Goal: Transaction & Acquisition: Book appointment/travel/reservation

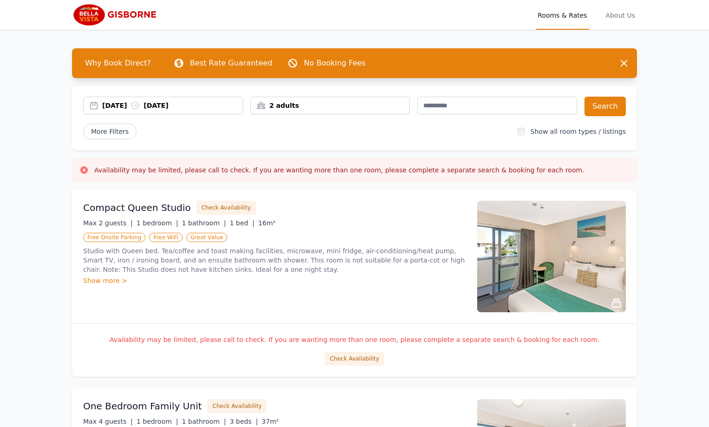
click at [123, 102] on div "08 Sep 2025 11 Sep 2025" at bounding box center [172, 105] width 140 height 9
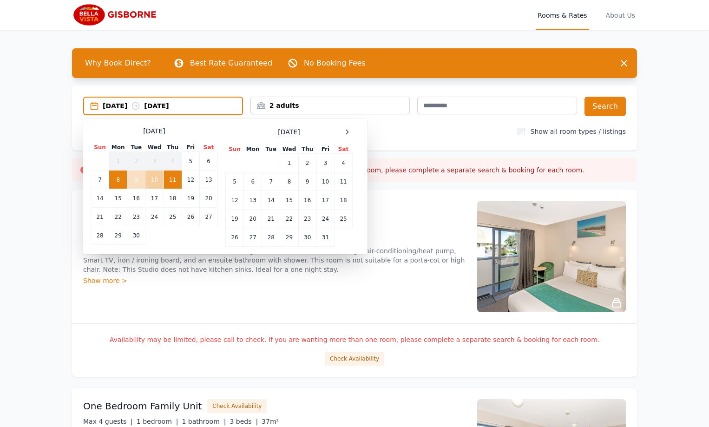
click at [151, 182] on td "10" at bounding box center [154, 180] width 18 height 19
click at [112, 182] on td "8" at bounding box center [118, 180] width 18 height 19
click at [157, 181] on td "10" at bounding box center [154, 180] width 18 height 19
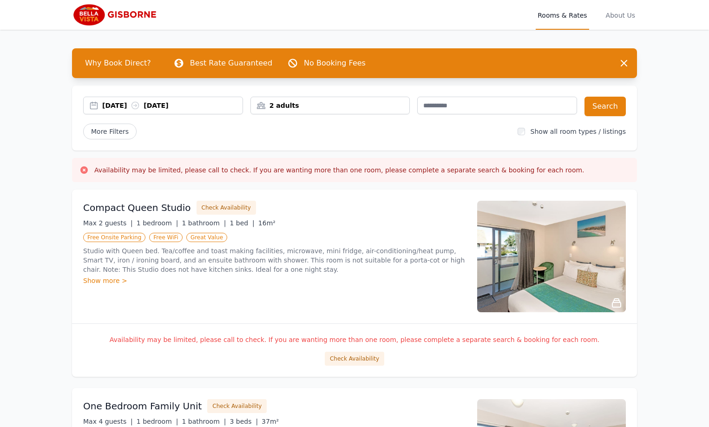
click at [302, 105] on div "2 adults" at bounding box center [330, 105] width 159 height 9
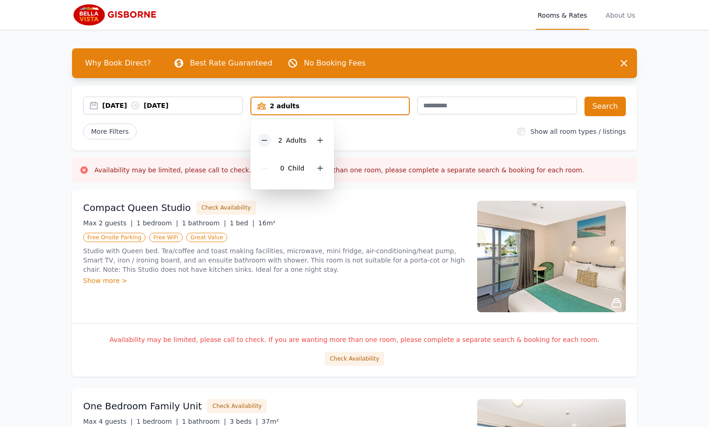
click at [263, 142] on icon at bounding box center [264, 140] width 7 height 7
click at [386, 146] on div "08 Sep 2025 10 Sep 2025 1 adult 1 Adult 0 Child Search More Filters Show all ro…" at bounding box center [354, 117] width 565 height 65
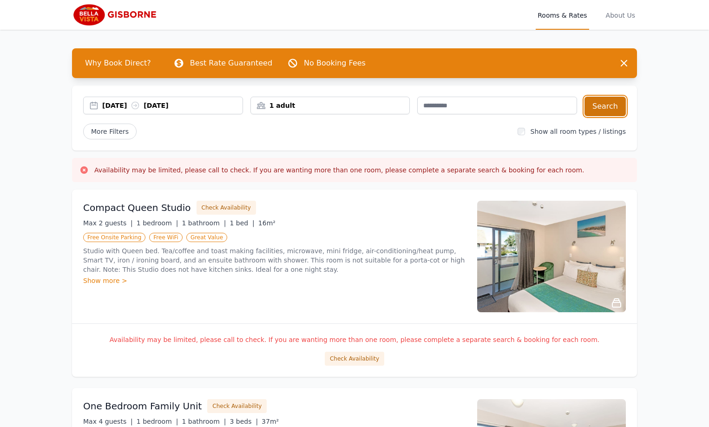
click at [606, 111] on button "Search" at bounding box center [605, 107] width 41 height 20
